Goal: Check status: Check status

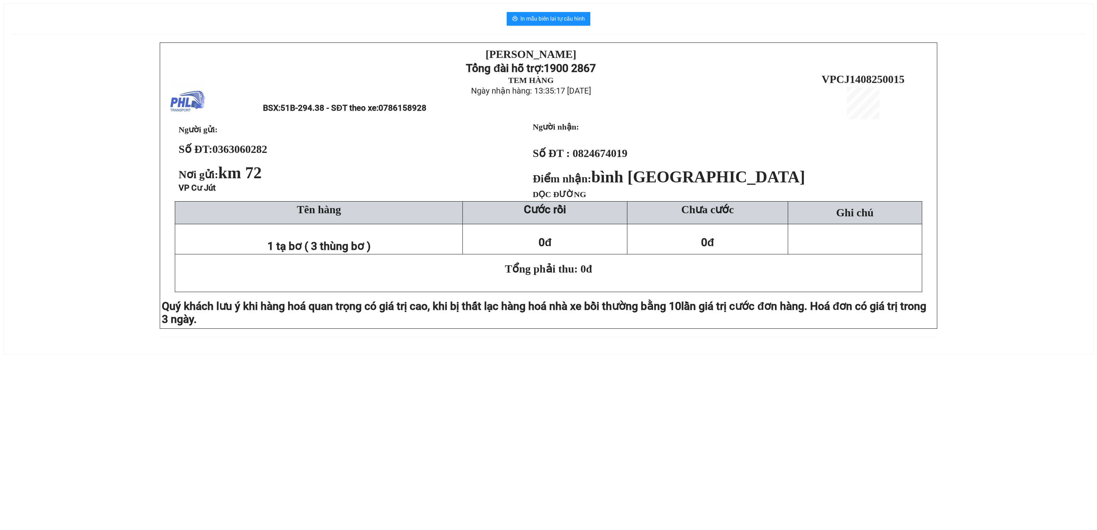
drag, startPoint x: 124, startPoint y: 203, endPoint x: 134, endPoint y: 187, distance: 18.5
click at [130, 194] on div "PHƯƠNG HỒNG LINH Tổng đài hỗ trợ: 1900 2867 TEM HÀNG Ngày nhận hàng: 13:35:17 -…" at bounding box center [548, 194] width 1073 height 303
drag, startPoint x: 127, startPoint y: 184, endPoint x: 243, endPoint y: 79, distance: 156.9
click at [132, 171] on div "PHƯƠNG HỒNG LINH Tổng đài hỗ trợ: 1900 2867 TEM HÀNG Ngày nhận hàng: 13:35:17 -…" at bounding box center [548, 194] width 1073 height 303
click at [52, 250] on div "[PERSON_NAME][DEMOGRAPHIC_DATA] Tổng đài hỗ trợ: 1900 2867 TEM HÀNG Ngày nhận h…" at bounding box center [548, 194] width 1073 height 303
